Goal: Find specific page/section: Find specific page/section

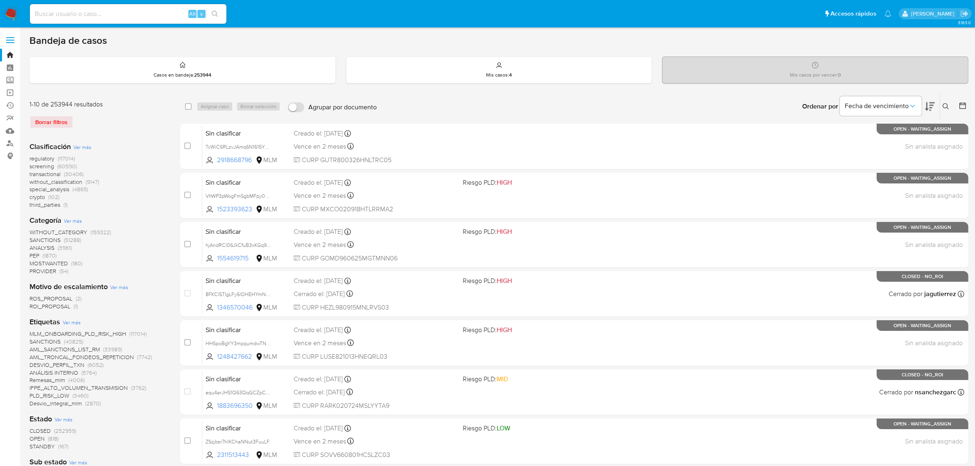
click at [100, 17] on input at bounding box center [128, 14] width 197 height 11
paste input "2011543082"
type input "2011543082"
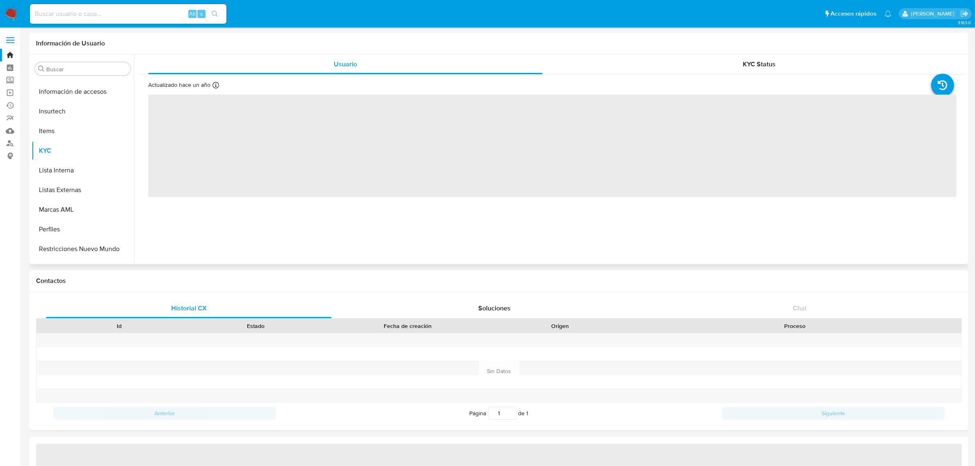
scroll to position [404, 0]
select select "10"
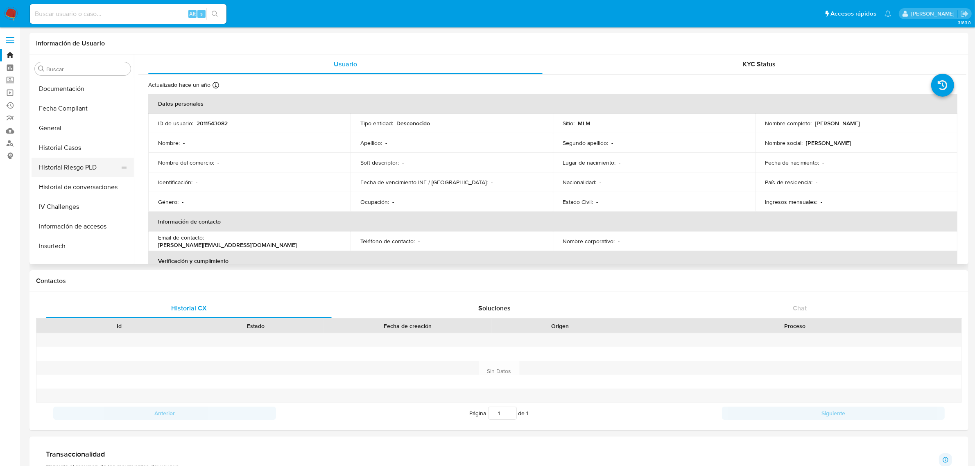
scroll to position [251, 0]
click at [72, 159] on button "Historial Casos" at bounding box center [80, 153] width 96 height 20
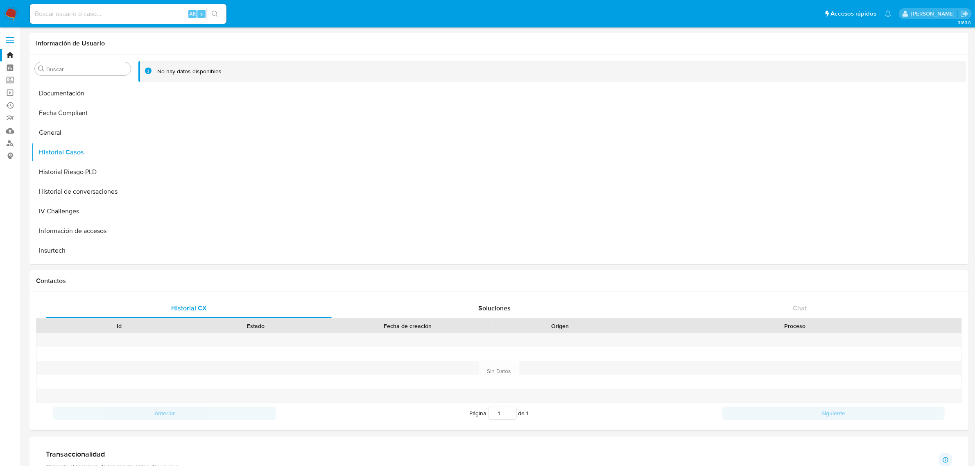
click at [113, 13] on input at bounding box center [128, 14] width 197 height 11
paste input "1536418623"
type input "1536418623"
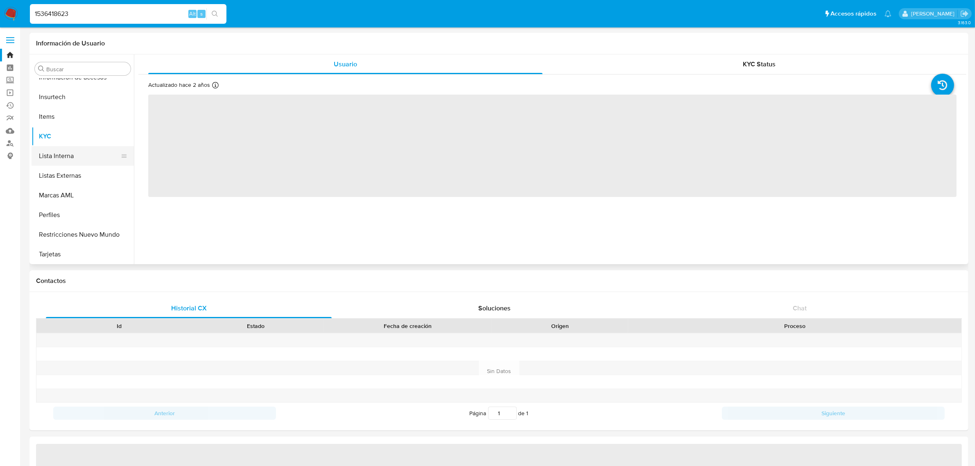
select select "10"
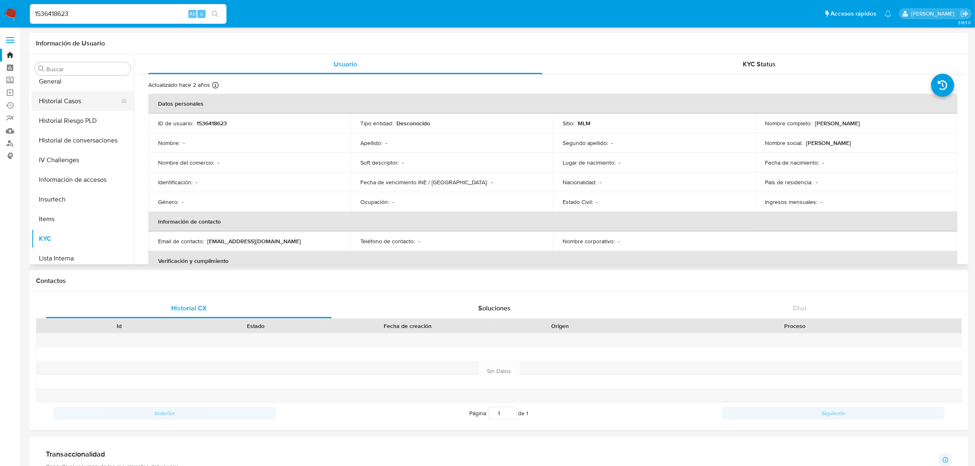
scroll to position [251, 0]
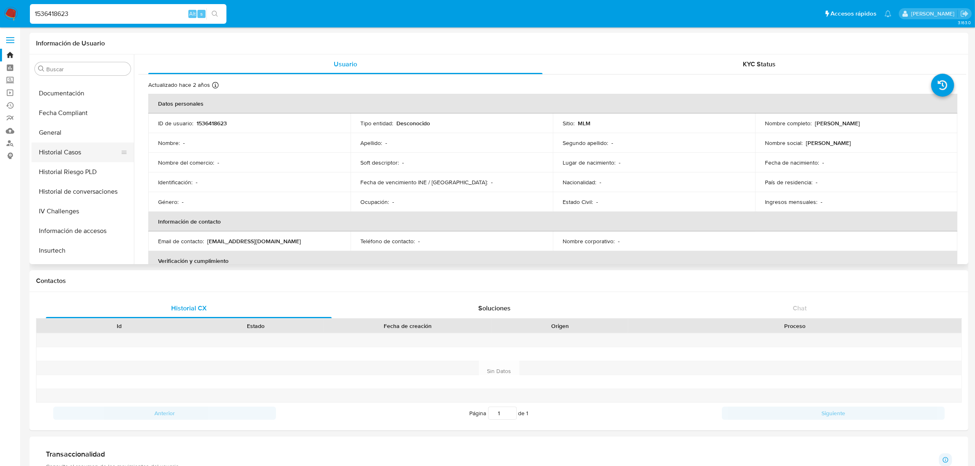
click at [72, 153] on button "Historial Casos" at bounding box center [80, 153] width 96 height 20
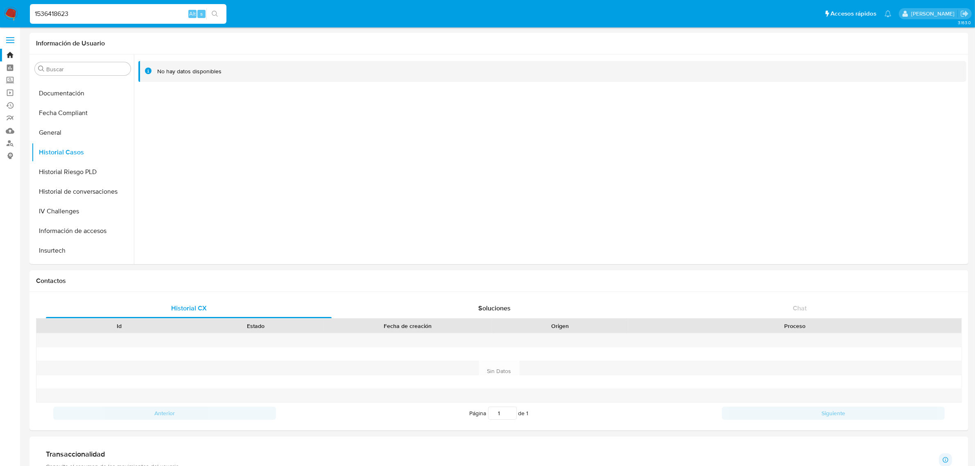
click at [129, 13] on input "1536418623" at bounding box center [128, 14] width 197 height 11
paste input "2361642097"
type input "2361642097"
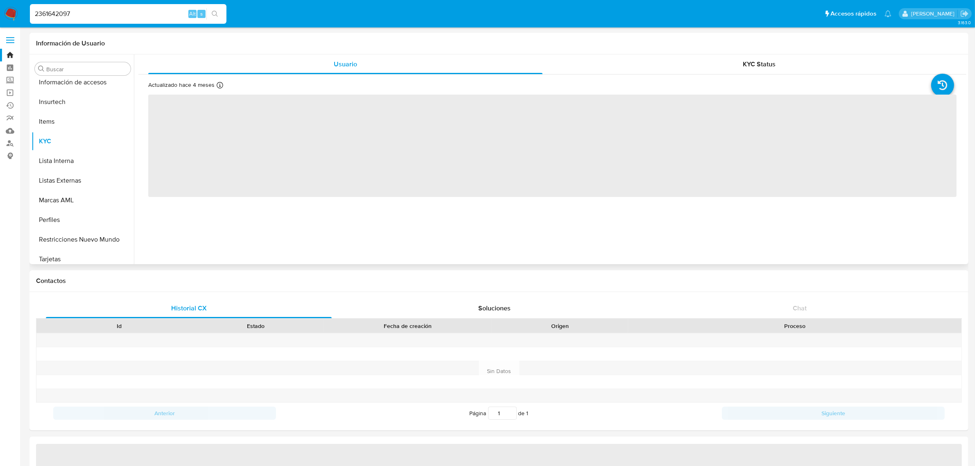
scroll to position [404, 0]
select select "10"
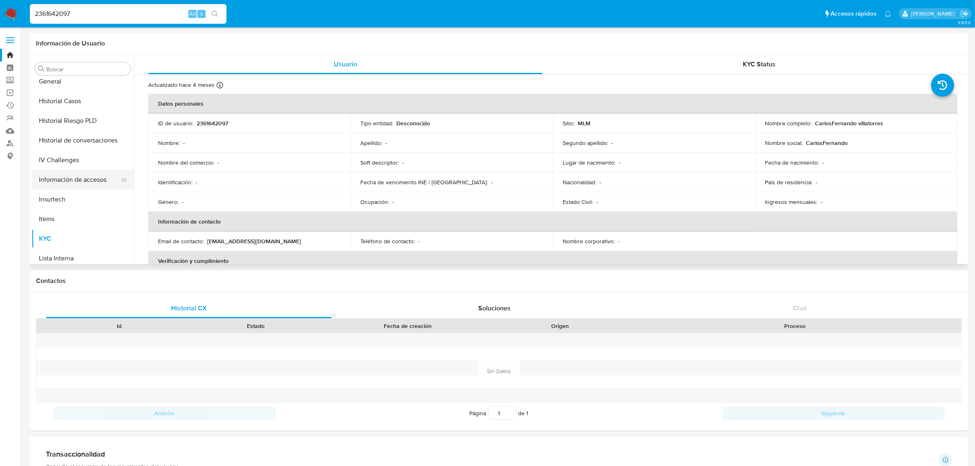
scroll to position [199, 0]
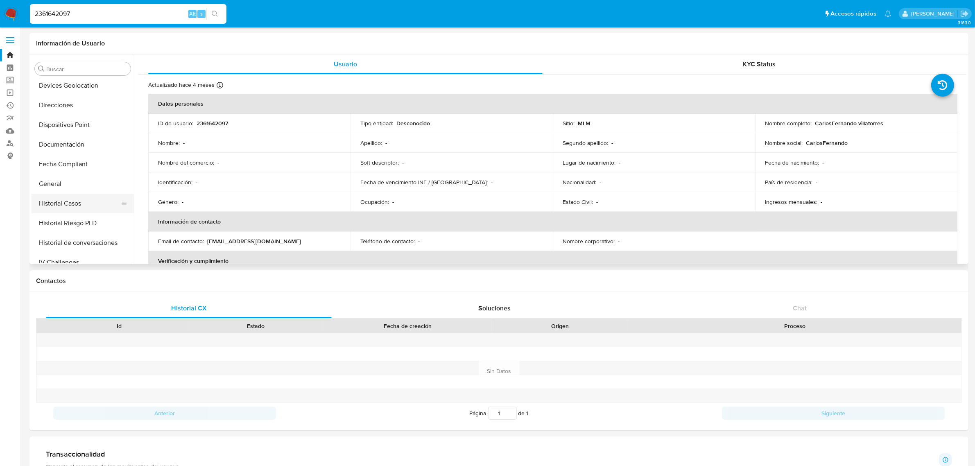
click at [70, 199] on button "Historial Casos" at bounding box center [80, 204] width 96 height 20
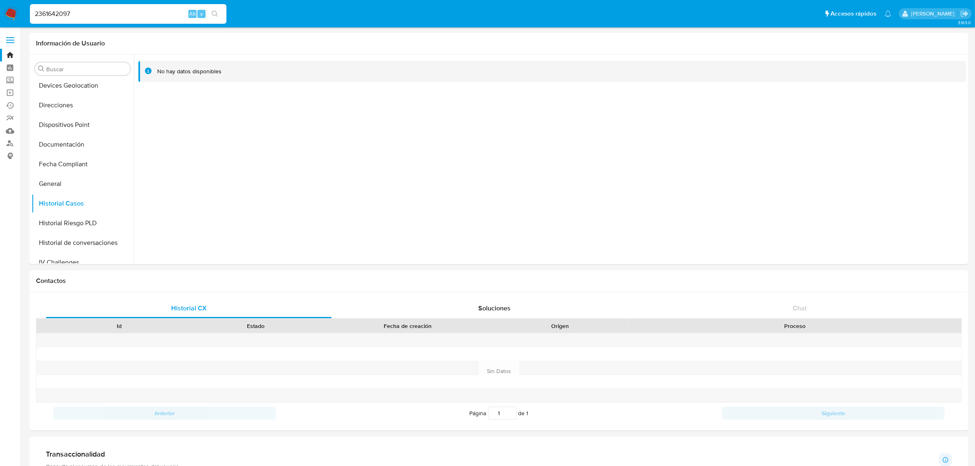
click at [69, 9] on input "2361642097" at bounding box center [128, 14] width 197 height 11
paste input "1543159769"
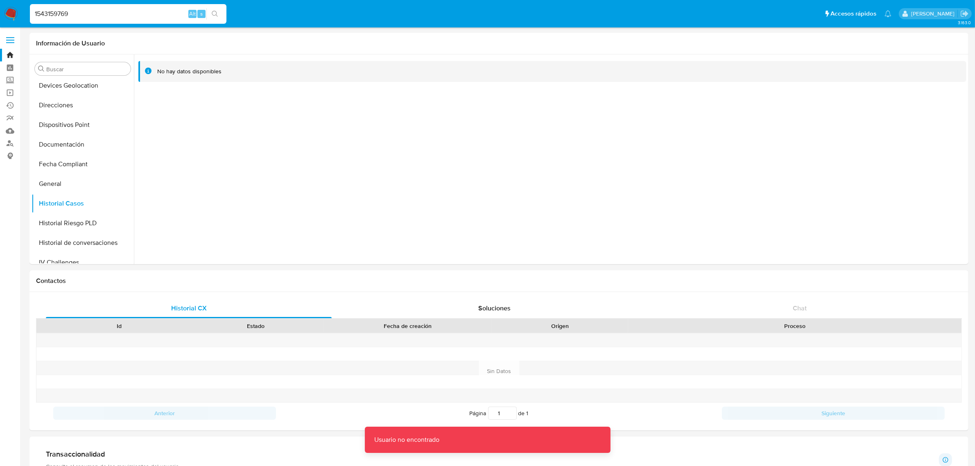
click at [77, 16] on input "1543159769" at bounding box center [128, 14] width 197 height 11
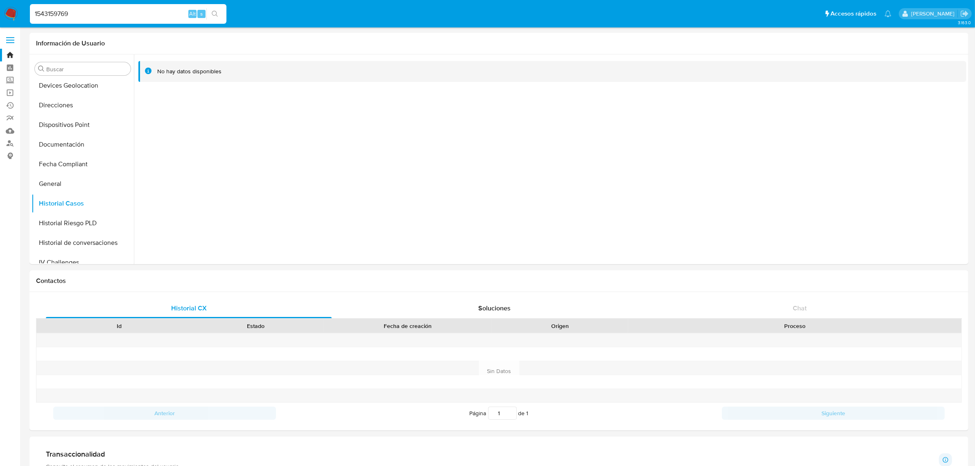
type input "1543159769"
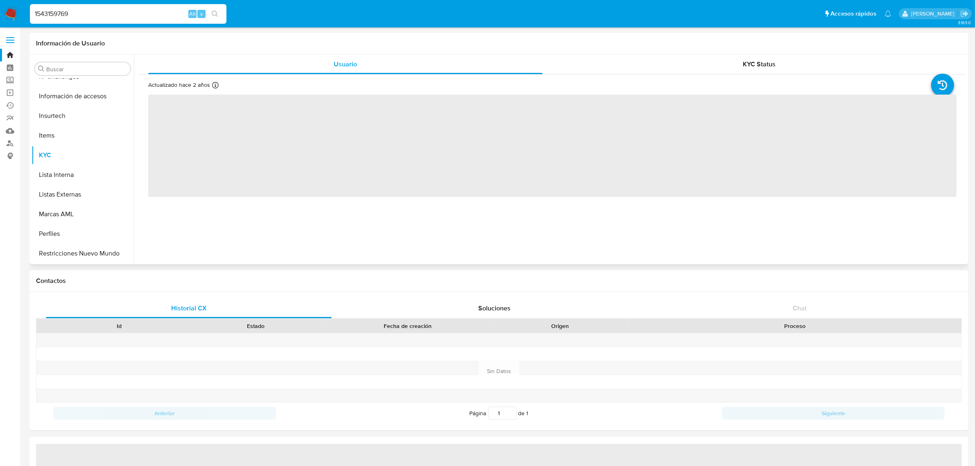
scroll to position [404, 0]
select select "10"
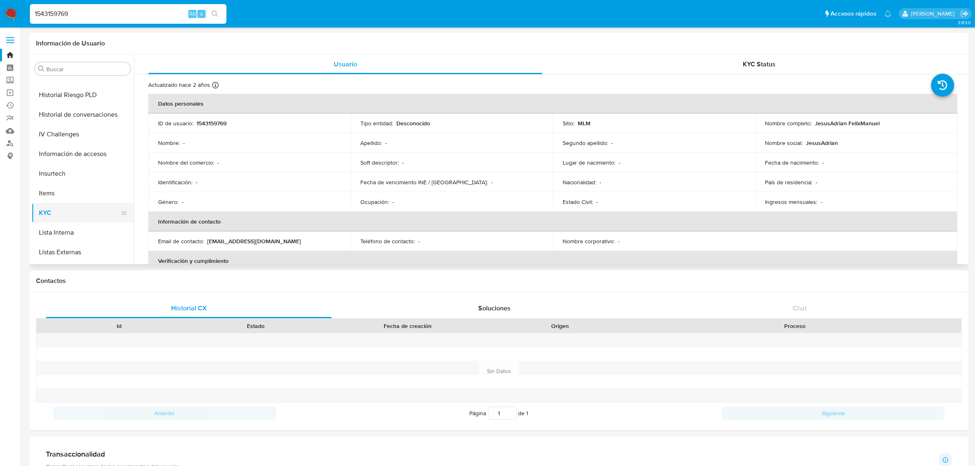
scroll to position [302, 0]
drag, startPoint x: 62, startPoint y: 102, endPoint x: 164, endPoint y: 171, distance: 123.5
click at [63, 102] on button "Historial Casos" at bounding box center [83, 101] width 102 height 20
